Goal: Task Accomplishment & Management: Manage account settings

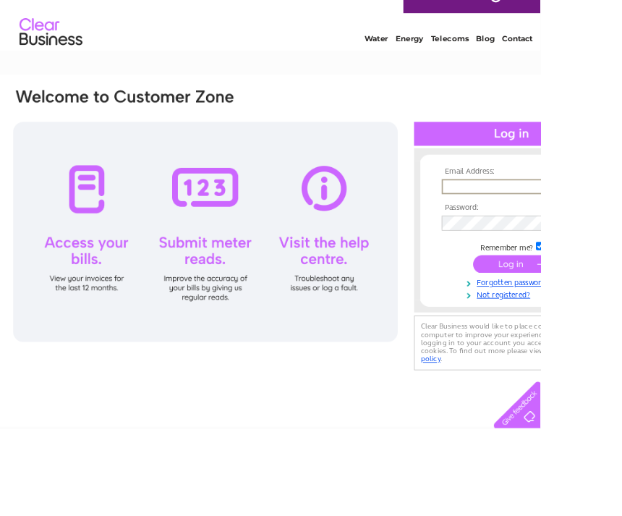
type input "[EMAIL_ADDRESS][DOMAIN_NAME]"
click at [589, 316] on input "submit" at bounding box center [589, 326] width 89 height 20
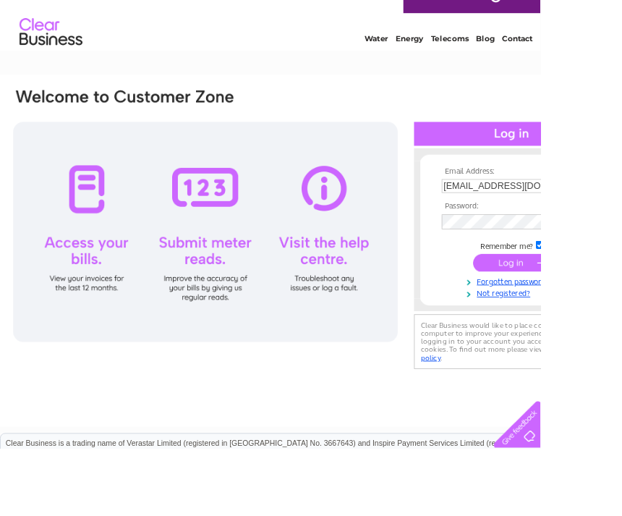
click at [601, 306] on input "submit" at bounding box center [589, 302] width 89 height 20
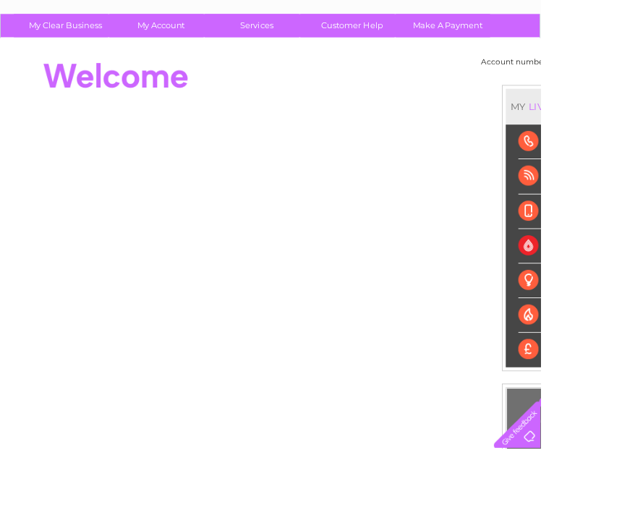
scroll to position [91, 0]
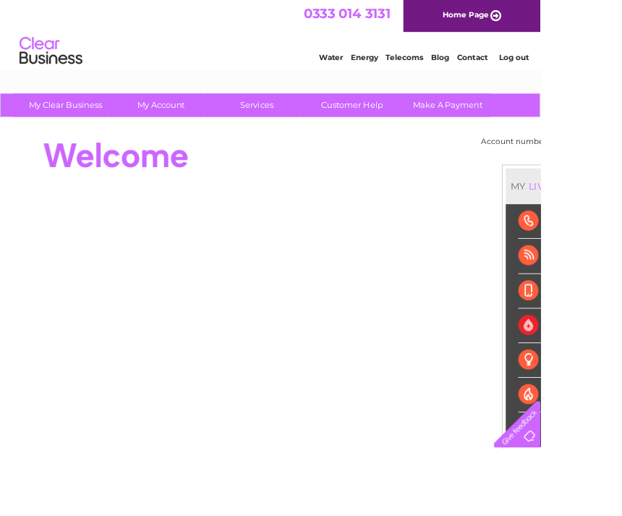
scroll to position [1, 0]
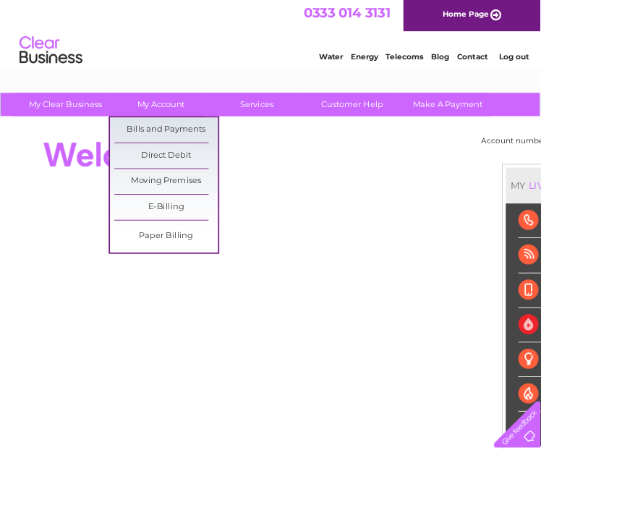
click at [230, 144] on link "Bills and Payments" at bounding box center [191, 149] width 119 height 29
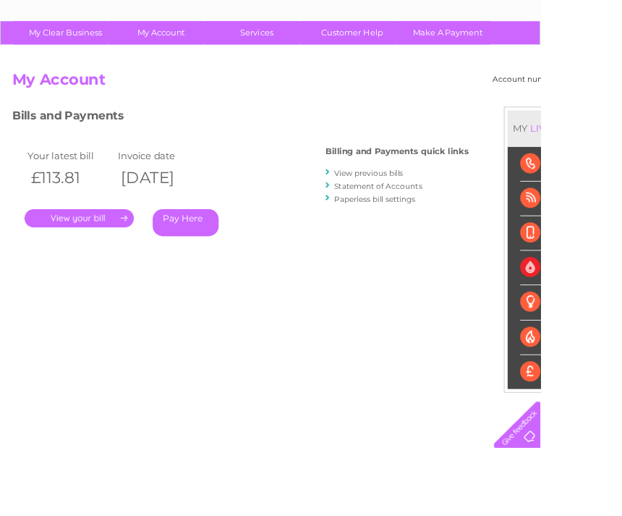
scroll to position [85, 0]
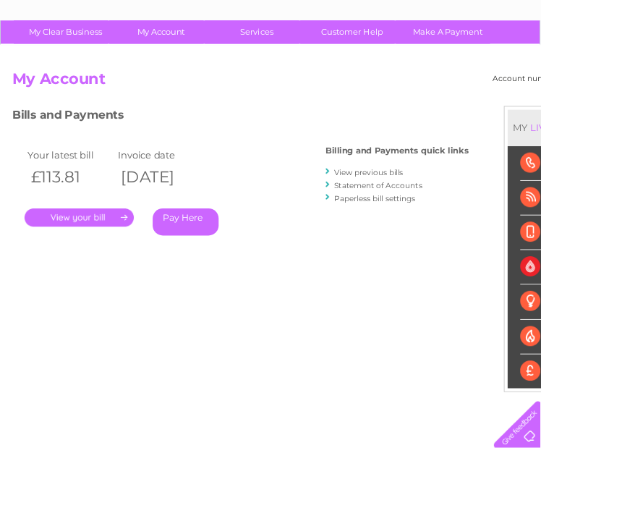
click at [117, 250] on link "." at bounding box center [91, 250] width 126 height 21
